Goal: Information Seeking & Learning: Learn about a topic

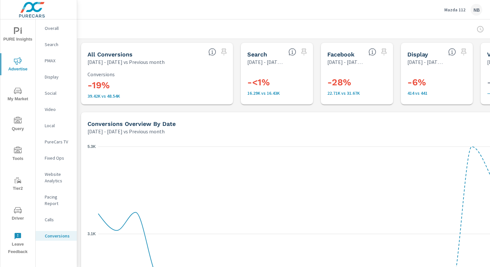
scroll to position [0, 67]
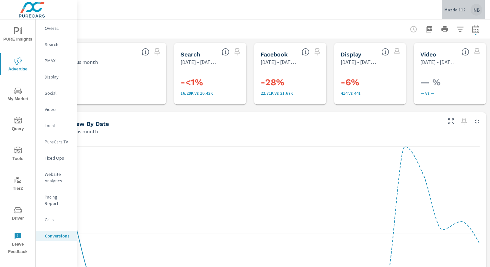
click at [453, 9] on p "Mazda 112" at bounding box center [454, 10] width 21 height 6
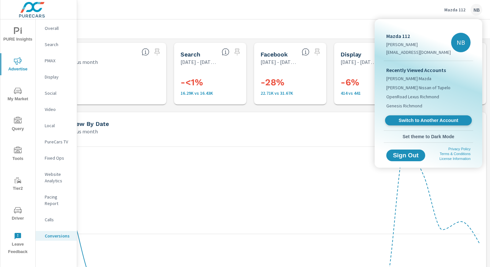
click at [420, 121] on span "Switch to Another Account" at bounding box center [428, 120] width 79 height 6
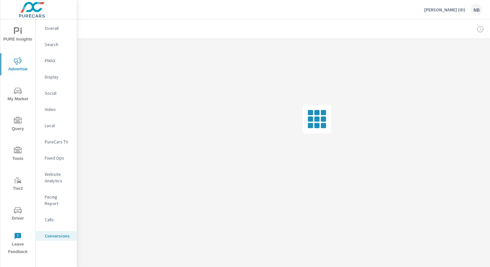
click at [11, 36] on span "PURE Insights" at bounding box center [17, 35] width 31 height 16
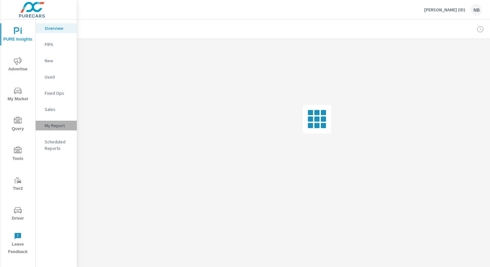
click at [53, 124] on p "My Report" at bounding box center [58, 125] width 27 height 6
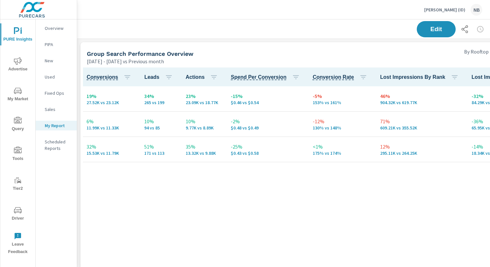
scroll to position [0, 67]
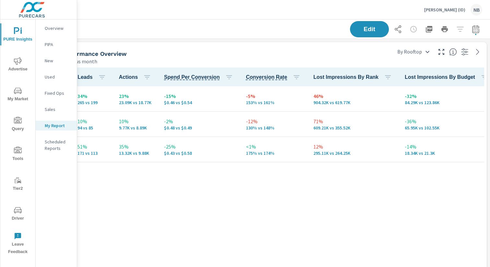
click at [429, 31] on icon "button" at bounding box center [429, 29] width 8 height 8
click at [17, 62] on icon "nav menu" at bounding box center [18, 60] width 8 height 7
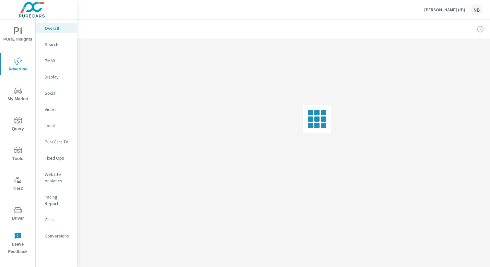
click at [52, 45] on p "Search" at bounding box center [58, 44] width 27 height 6
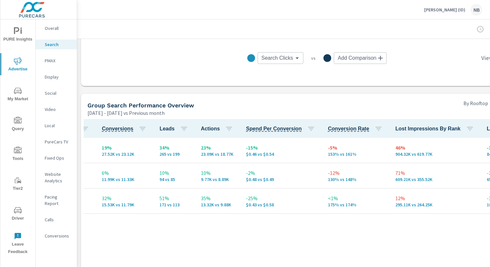
scroll to position [0, 498]
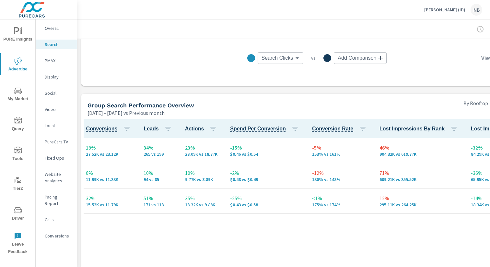
click at [454, 10] on p "Parker (ID)" at bounding box center [444, 10] width 41 height 6
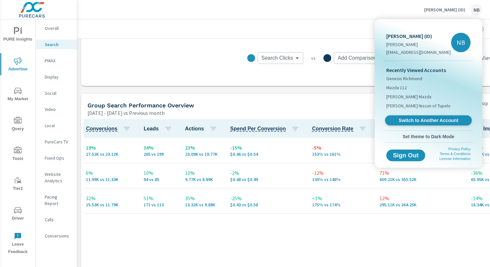
click at [430, 124] on link "Switch to Another Account" at bounding box center [428, 120] width 87 height 10
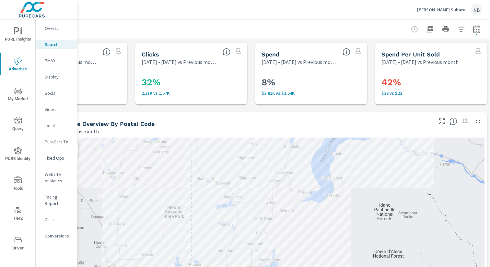
scroll to position [0, 67]
click at [460, 29] on icon "button" at bounding box center [460, 29] width 8 height 8
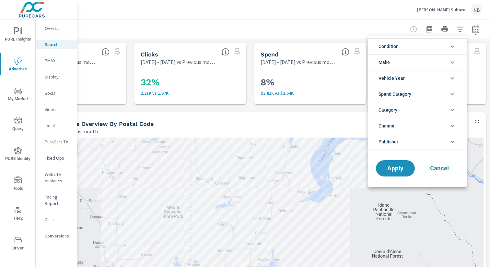
click at [408, 138] on li "Publisher" at bounding box center [417, 142] width 99 height 16
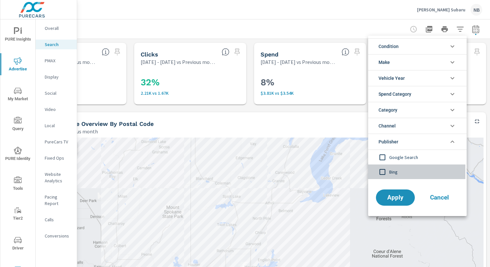
click at [400, 169] on span "Bing" at bounding box center [424, 172] width 71 height 8
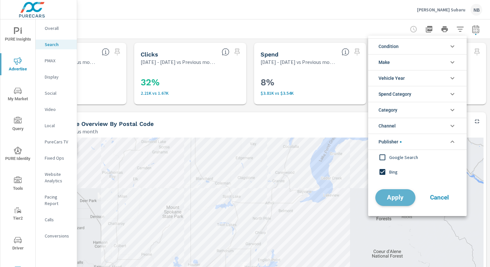
click at [405, 193] on button "Apply" at bounding box center [395, 197] width 40 height 17
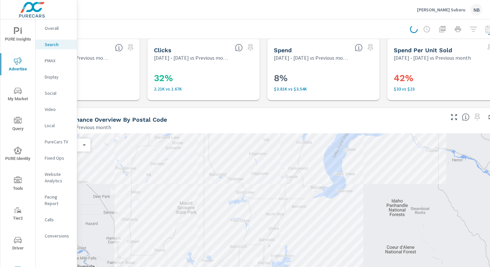
scroll to position [4, 0]
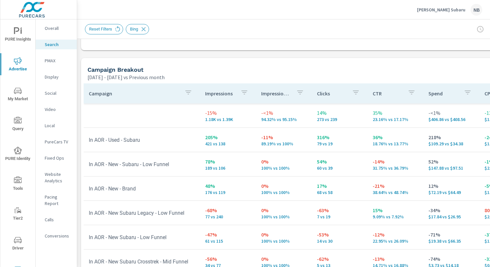
scroll to position [611, 0]
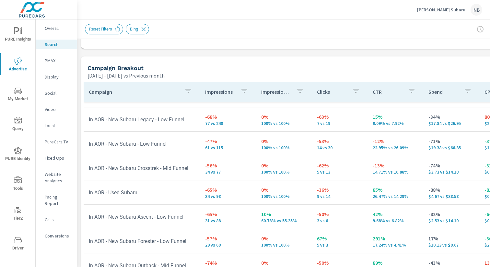
scroll to position [93, 0]
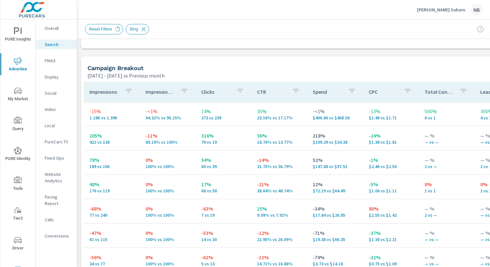
scroll to position [0, 137]
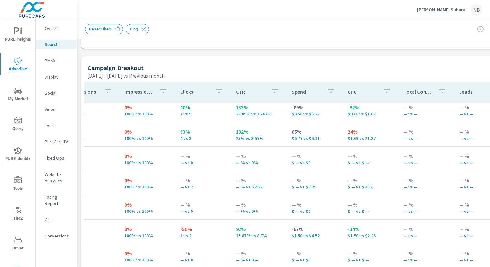
scroll to position [299, 137]
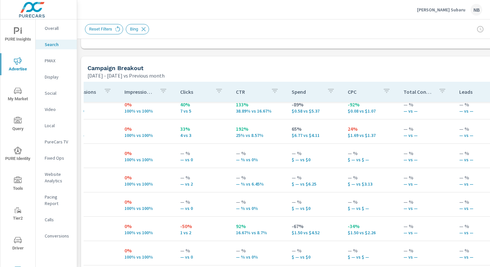
scroll to position [0, 137]
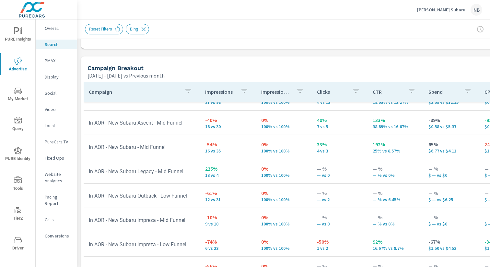
scroll to position [299, 0]
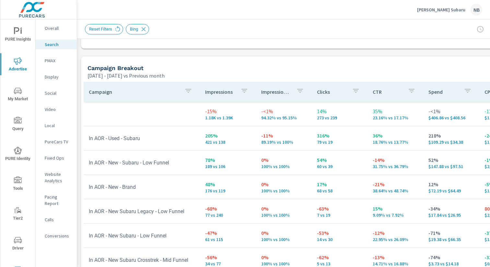
click at [456, 10] on p "Parker Subaru" at bounding box center [441, 10] width 48 height 6
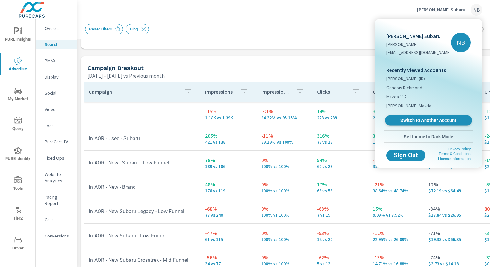
click at [424, 120] on span "Switch to Another Account" at bounding box center [428, 120] width 79 height 6
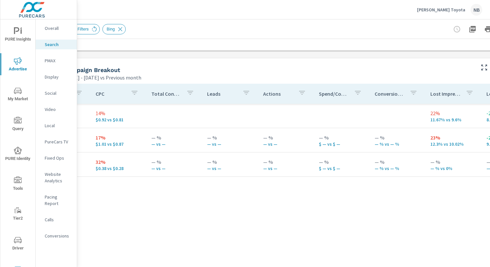
scroll to position [609, 67]
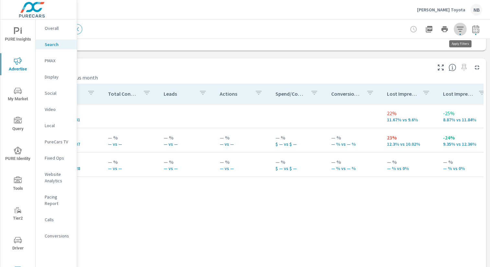
click at [462, 31] on icon "button" at bounding box center [460, 29] width 8 height 8
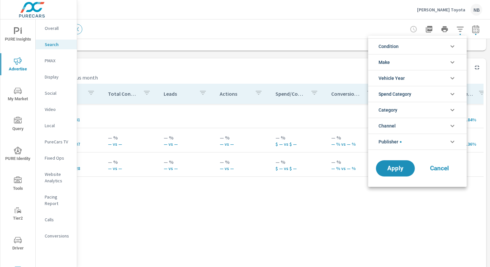
scroll to position [15, 0]
click at [479, 30] on div at bounding box center [245, 133] width 490 height 267
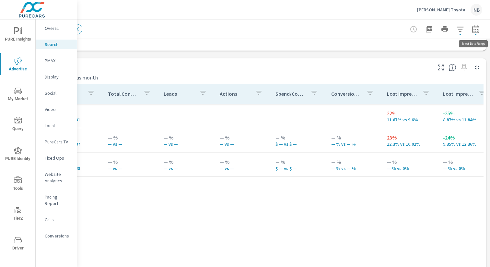
click at [478, 30] on icon "button" at bounding box center [476, 29] width 8 height 8
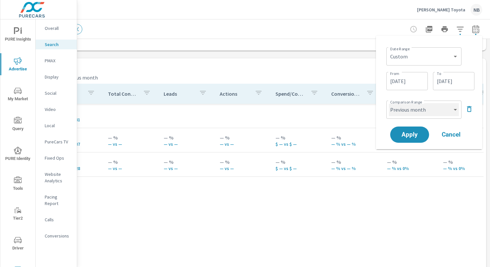
click at [433, 109] on select "Custom Previous period Previous month Previous year" at bounding box center [424, 109] width 70 height 13
select select "Previous year"
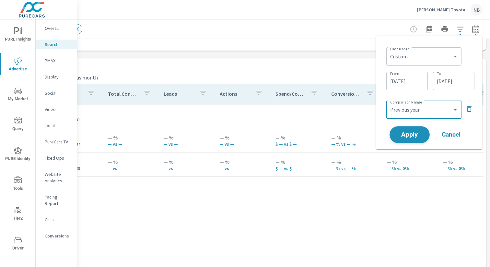
click at [419, 135] on span "Apply" at bounding box center [410, 135] width 27 height 6
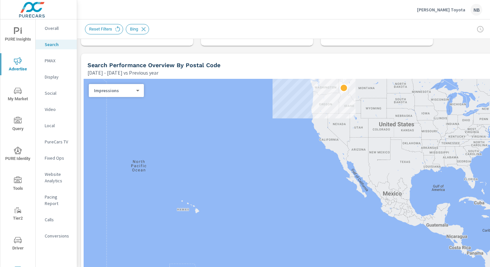
scroll to position [59, 0]
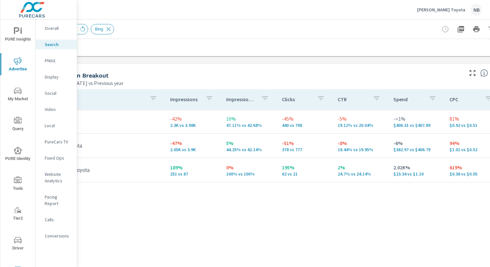
scroll to position [603, 67]
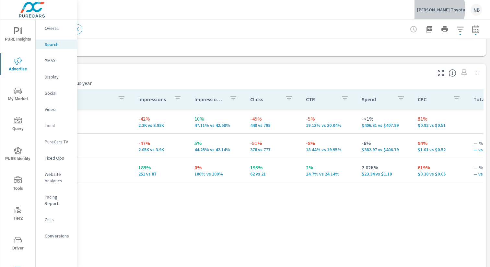
click at [452, 9] on p "Parker Toyota" at bounding box center [441, 10] width 48 height 6
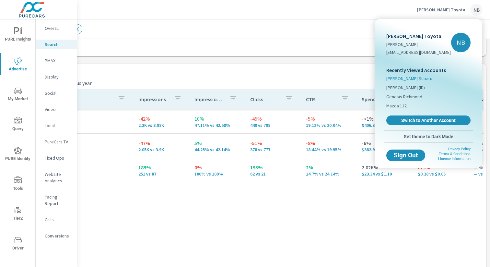
click at [405, 79] on span "Parker Subaru" at bounding box center [409, 78] width 46 height 6
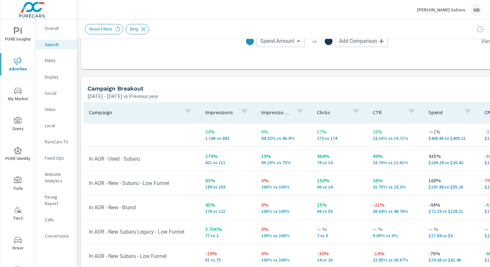
scroll to position [592, 0]
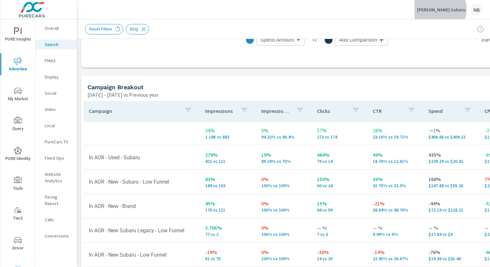
click at [459, 9] on p "Parker Subaru" at bounding box center [441, 10] width 48 height 6
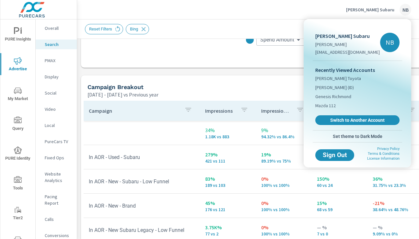
click at [16, 34] on div at bounding box center [209, 119] width 419 height 239
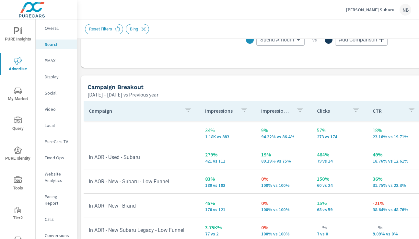
click at [16, 32] on div "Parker Subaru Nicole Brickhouse-Jackson nicoleb@purecars.com NB Recently Viewed…" at bounding box center [209, 119] width 419 height 239
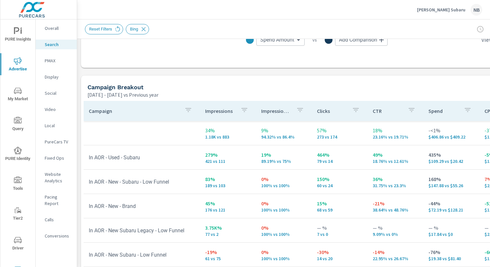
scroll to position [2, 0]
click at [16, 30] on icon "nav menu" at bounding box center [18, 30] width 8 height 8
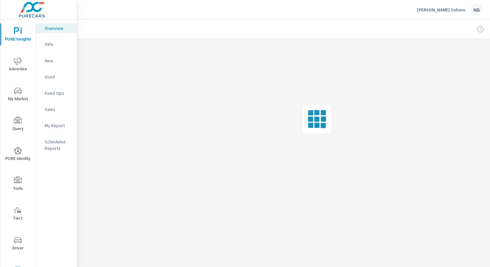
scroll to position [0, 1]
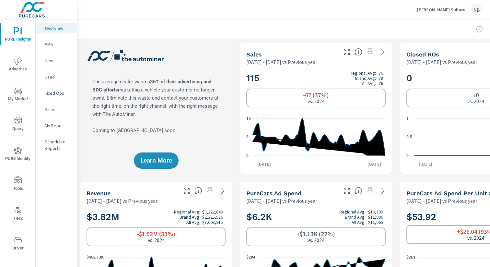
scroll to position [0, 0]
click at [49, 77] on p "Used" at bounding box center [58, 77] width 27 height 6
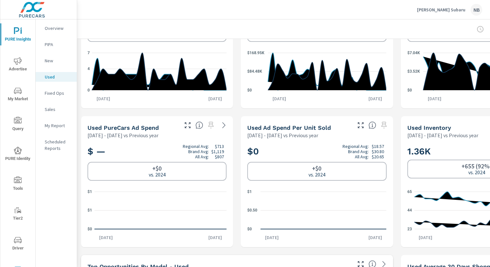
scroll to position [65, 67]
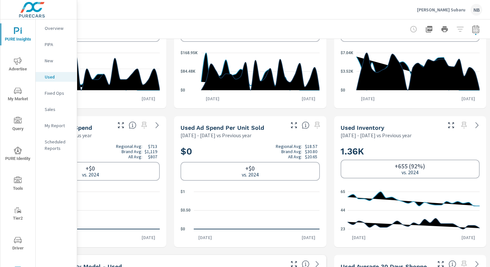
drag, startPoint x: 471, startPoint y: 124, endPoint x: 477, endPoint y: 125, distance: 5.5
click at [474, 124] on div at bounding box center [465, 123] width 43 height 14
click at [477, 125] on icon at bounding box center [477, 125] width 8 height 8
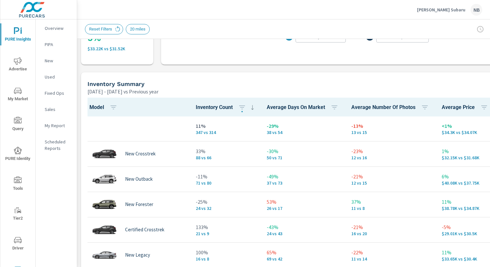
scroll to position [248, 67]
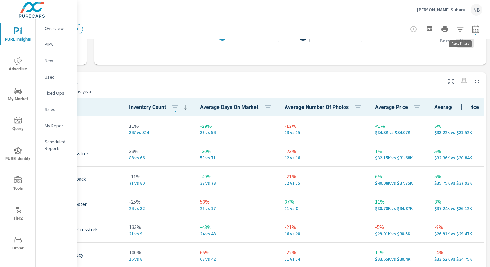
click at [466, 31] on button "button" at bounding box center [460, 29] width 13 height 13
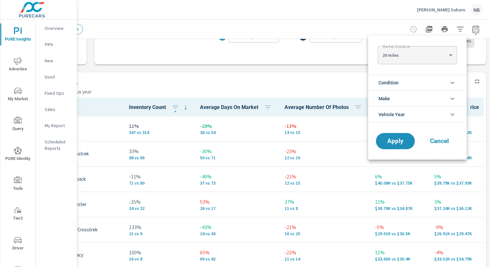
click at [411, 82] on li "Condition" at bounding box center [417, 83] width 99 height 16
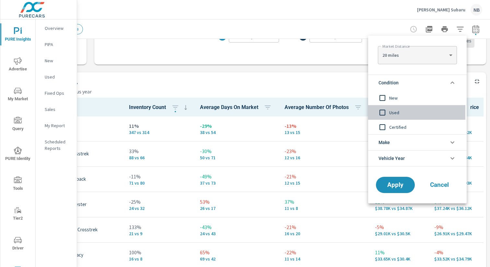
click at [393, 111] on span "Used" at bounding box center [424, 113] width 71 height 8
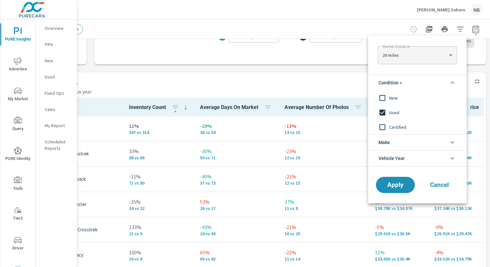
click at [395, 125] on span "Certified" at bounding box center [424, 127] width 71 height 8
click at [408, 181] on button "Apply" at bounding box center [395, 184] width 40 height 17
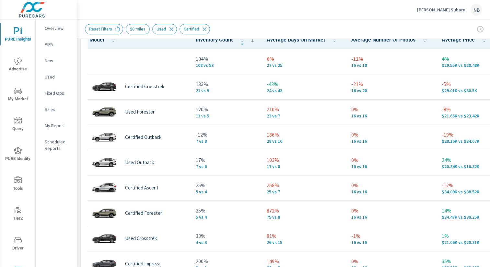
scroll to position [298, 0]
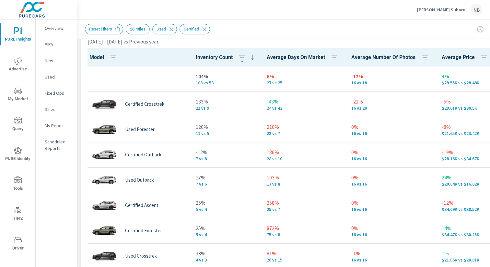
click at [275, 75] on p "6%" at bounding box center [304, 76] width 74 height 8
click at [336, 56] on icon "button" at bounding box center [335, 57] width 6 height 4
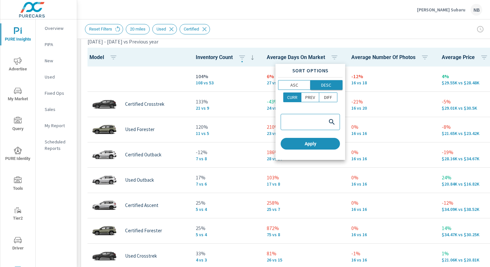
click at [326, 81] on button "DESC" at bounding box center [327, 85] width 32 height 10
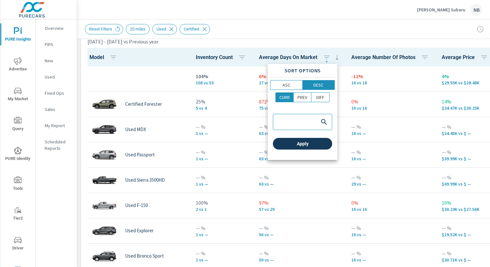
click at [315, 143] on span "Apply" at bounding box center [303, 144] width 54 height 6
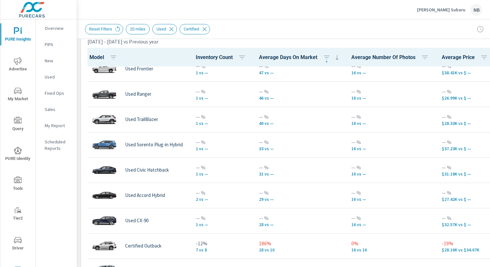
scroll to position [213, 0]
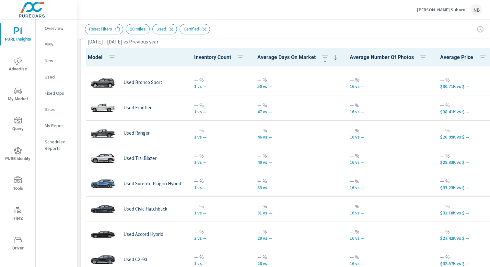
scroll to position [172, 2]
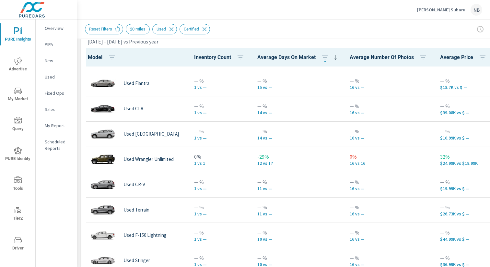
scroll to position [840, 2]
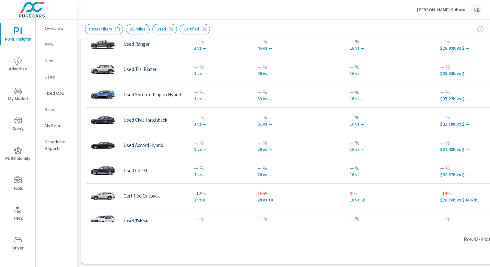
scroll to position [0, 2]
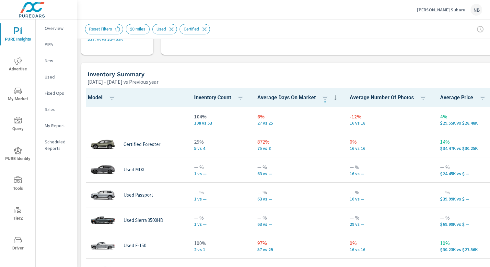
scroll to position [258, 67]
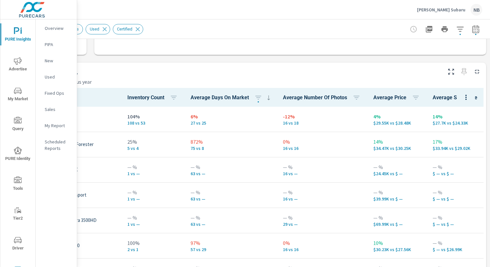
click at [452, 9] on p "Parker Subaru" at bounding box center [441, 10] width 48 height 6
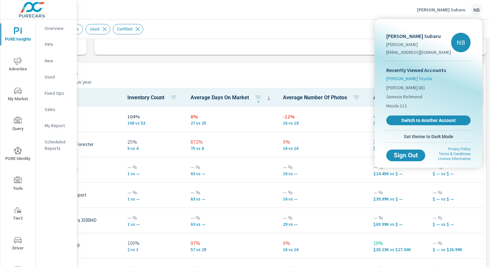
click at [411, 79] on span "Parker Toyota" at bounding box center [409, 78] width 46 height 6
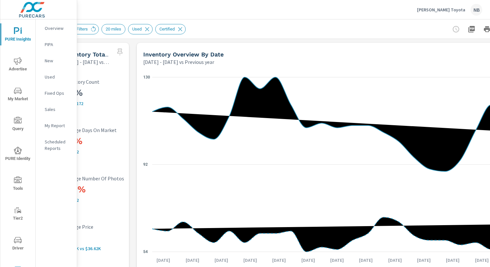
scroll to position [0, 67]
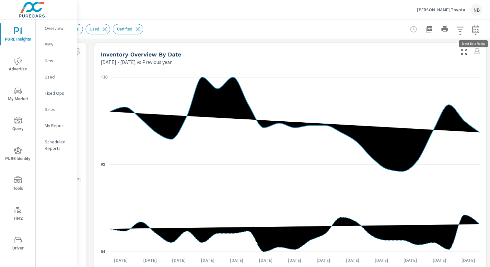
click at [476, 31] on icon "button" at bounding box center [476, 29] width 8 height 8
select select "Previous year"
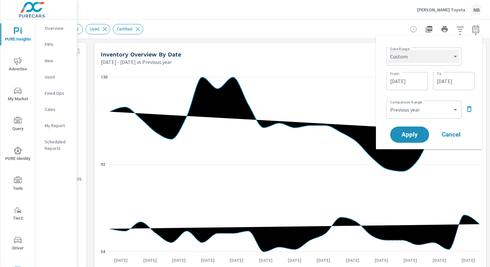
click at [431, 60] on select "Custom Yesterday Last week Last 7 days Last 14 days Last 30 days Last 45 days L…" at bounding box center [424, 56] width 70 height 13
select select "Last 6 months"
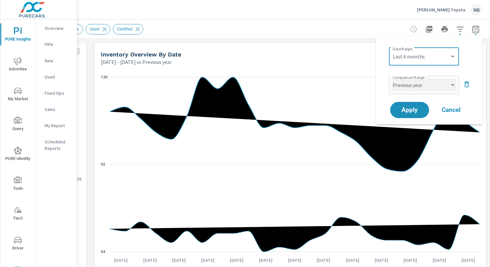
click at [431, 88] on select "Custom Previous period Previous month Previous year" at bounding box center [424, 84] width 65 height 13
select select "Previous period"
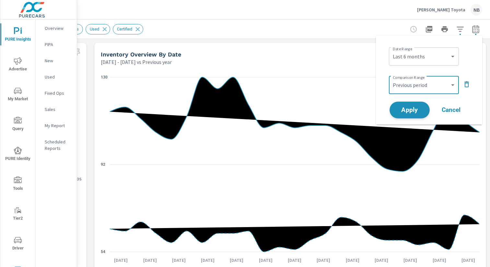
click at [415, 113] on button "Apply" at bounding box center [410, 109] width 40 height 17
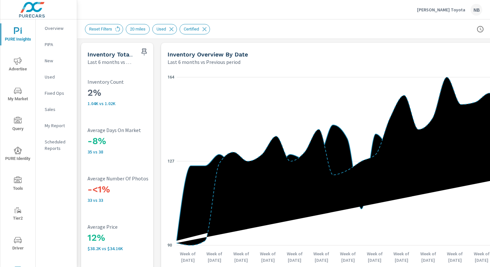
scroll to position [0, 67]
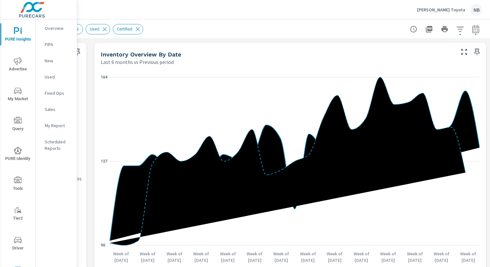
click at [21, 90] on icon "nav menu" at bounding box center [18, 91] width 8 height 8
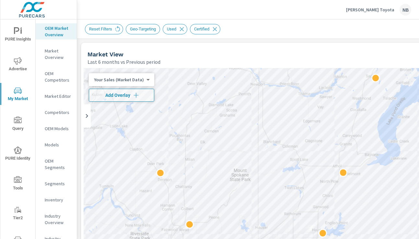
scroll to position [0, 138]
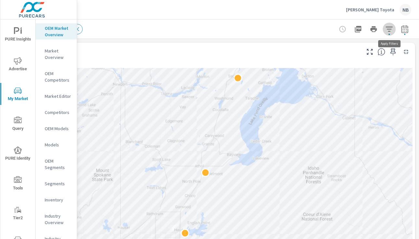
click at [389, 29] on icon "button" at bounding box center [389, 29] width 7 height 5
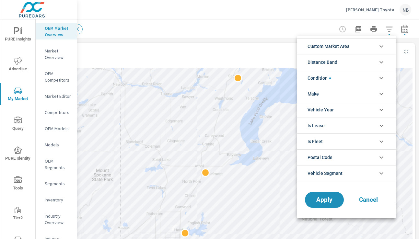
scroll to position [29, 0]
click at [343, 96] on li "Make" at bounding box center [346, 94] width 99 height 16
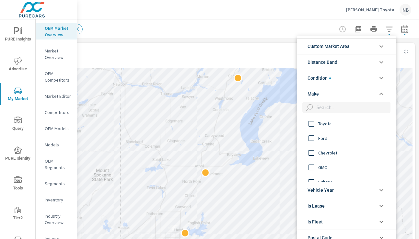
click at [325, 123] on span "Toyota" at bounding box center [353, 124] width 71 height 8
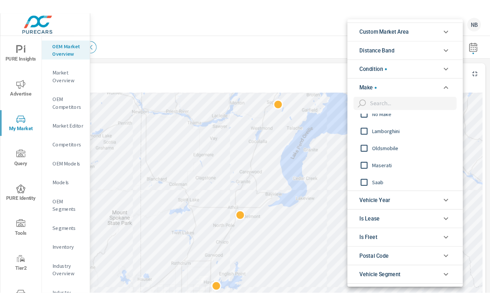
scroll to position [34, 0]
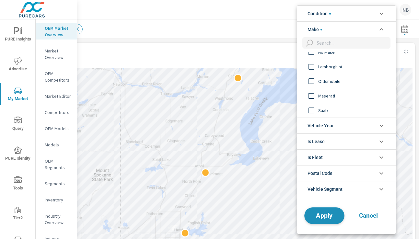
click at [316, 217] on span "Apply" at bounding box center [324, 216] width 27 height 6
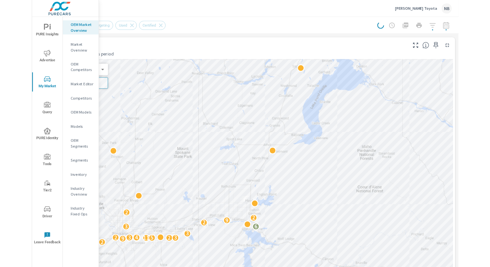
scroll to position [0, 67]
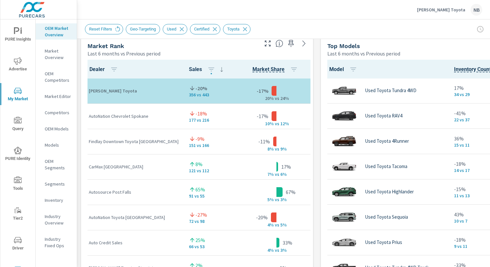
scroll to position [423, 0]
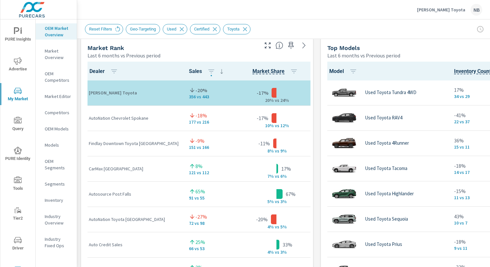
click at [24, 28] on span "PURE Insights" at bounding box center [17, 35] width 31 height 16
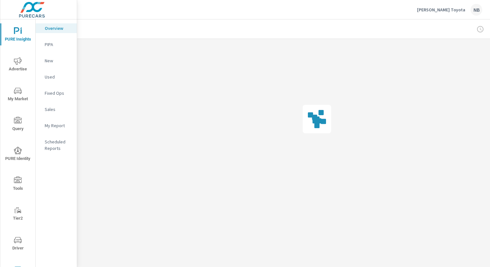
click at [52, 75] on p "Used" at bounding box center [58, 77] width 27 height 6
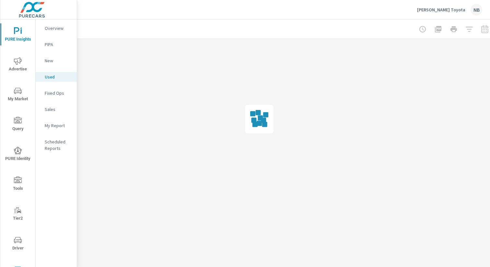
scroll to position [0, 67]
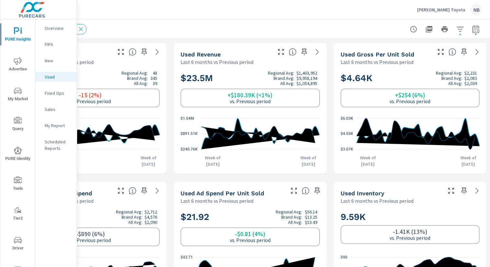
scroll to position [0, 0]
click at [477, 190] on icon at bounding box center [477, 191] width 8 height 8
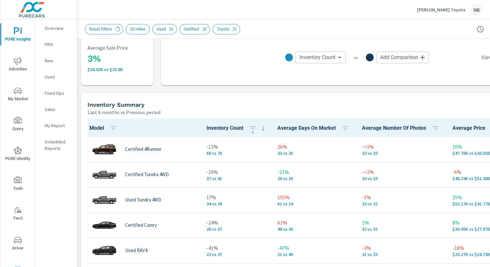
scroll to position [228, 0]
click at [349, 128] on icon "button" at bounding box center [345, 128] width 8 height 8
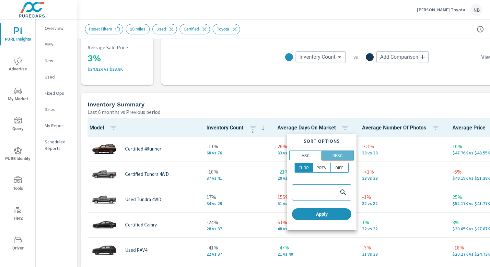
click at [339, 155] on p "DESC" at bounding box center [338, 155] width 10 height 6
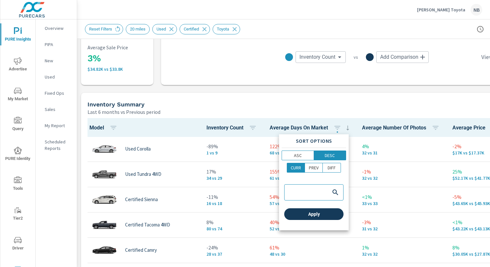
click at [334, 215] on span "Apply" at bounding box center [314, 214] width 54 height 6
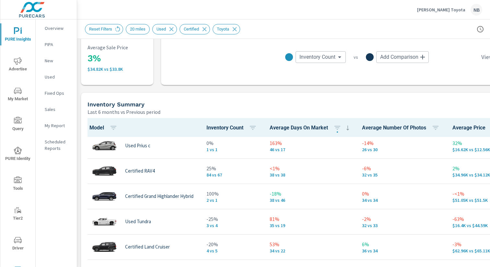
scroll to position [258, 0]
